Goal: Transaction & Acquisition: Register for event/course

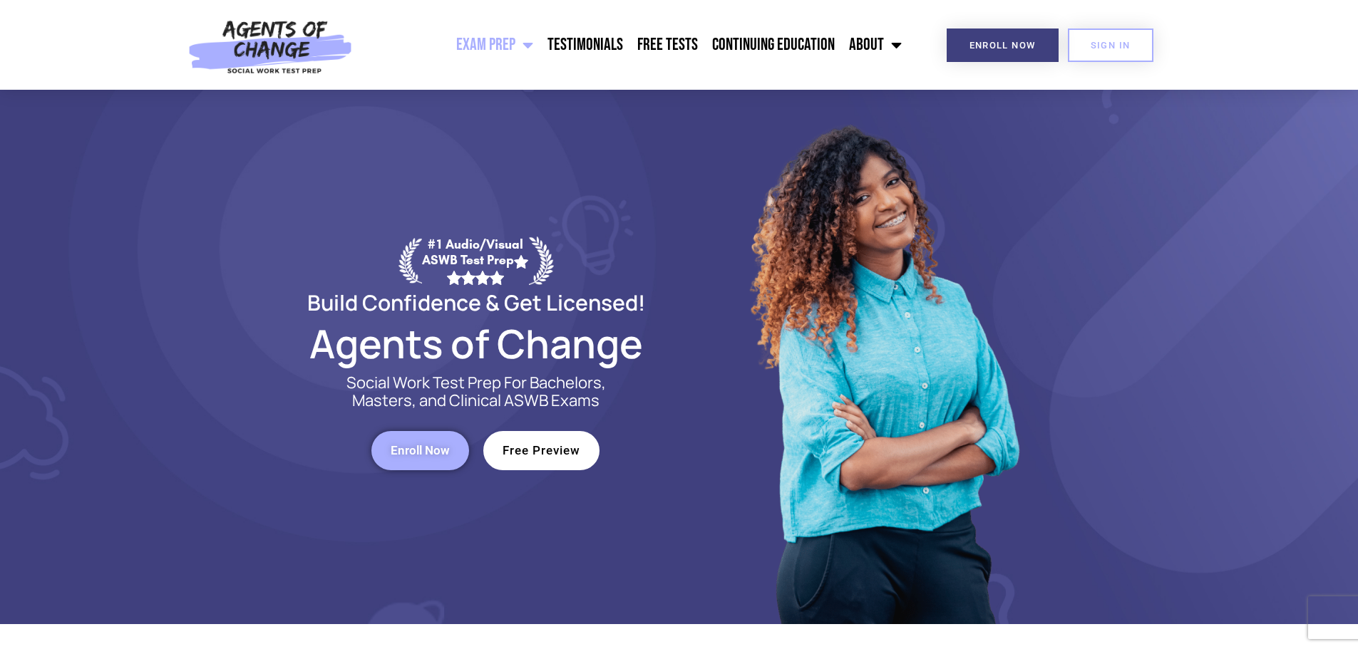
click at [542, 453] on span "Free Preview" at bounding box center [542, 451] width 78 height 12
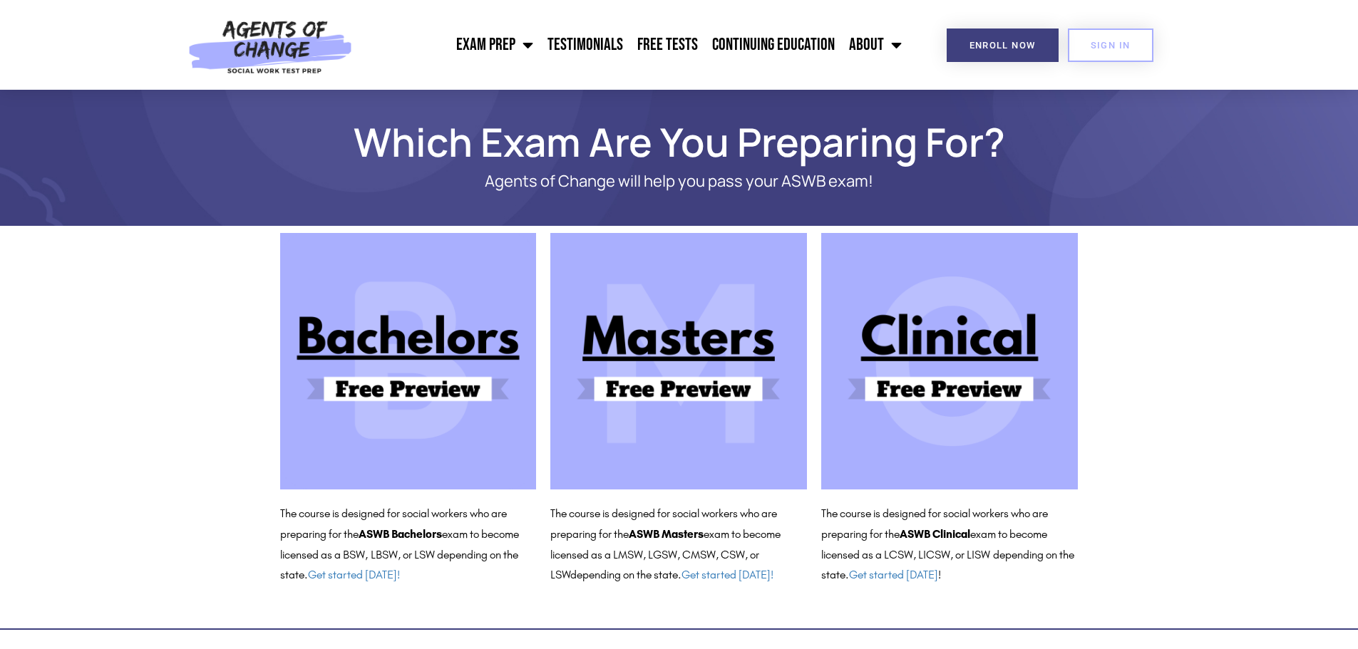
click at [1002, 326] on img at bounding box center [949, 361] width 257 height 257
click at [1016, 42] on span "Enroll Now" at bounding box center [1002, 45] width 66 height 9
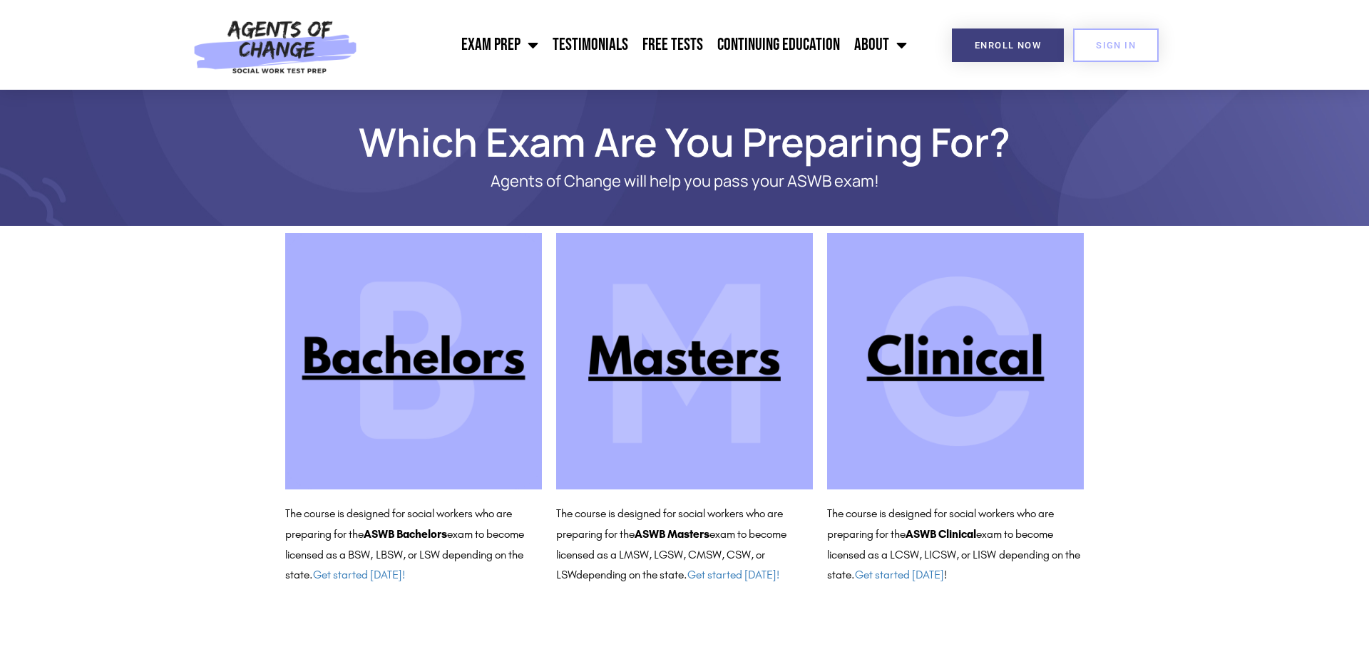
click at [989, 287] on img at bounding box center [955, 361] width 257 height 257
